Goal: Task Accomplishment & Management: Manage account settings

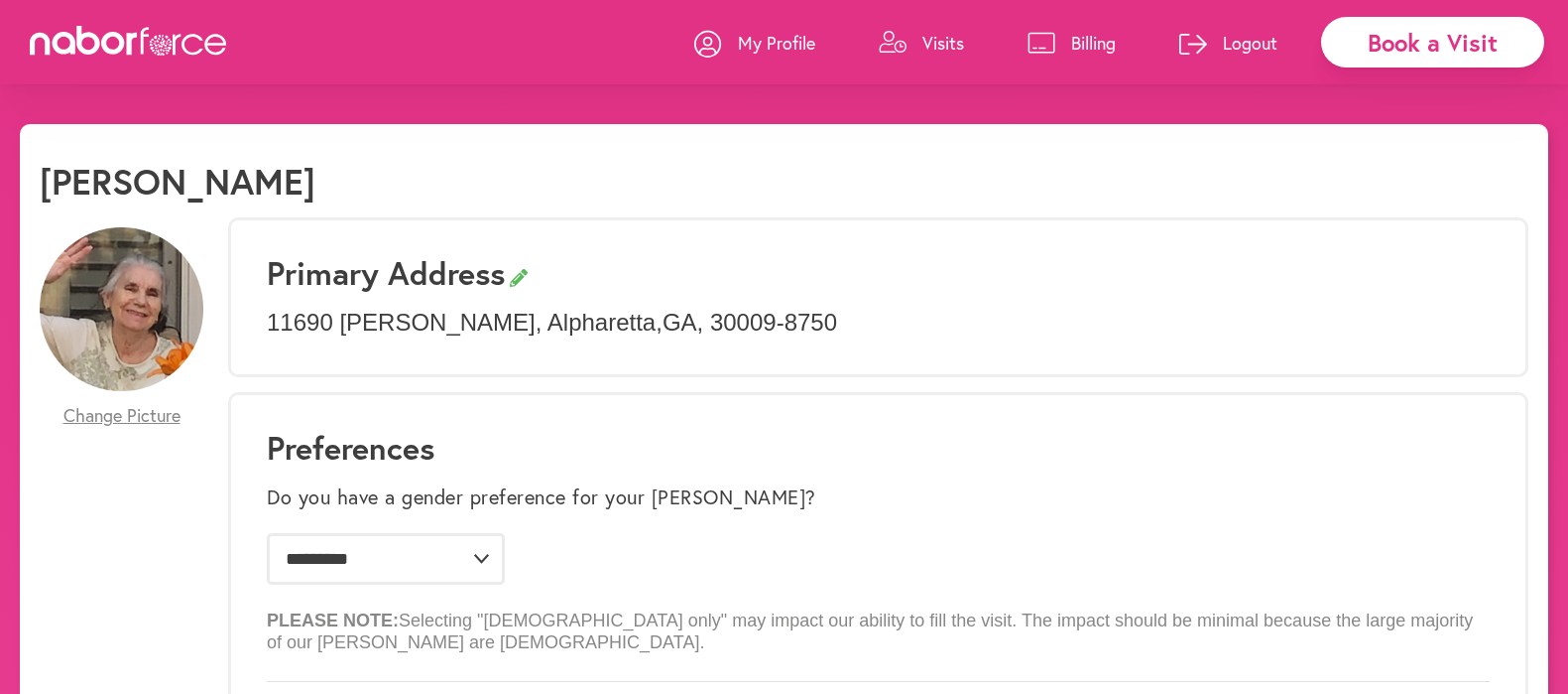
select select "*"
click at [943, 40] on p "Visits" at bounding box center [943, 43] width 42 height 24
